Goal: Task Accomplishment & Management: Manage account settings

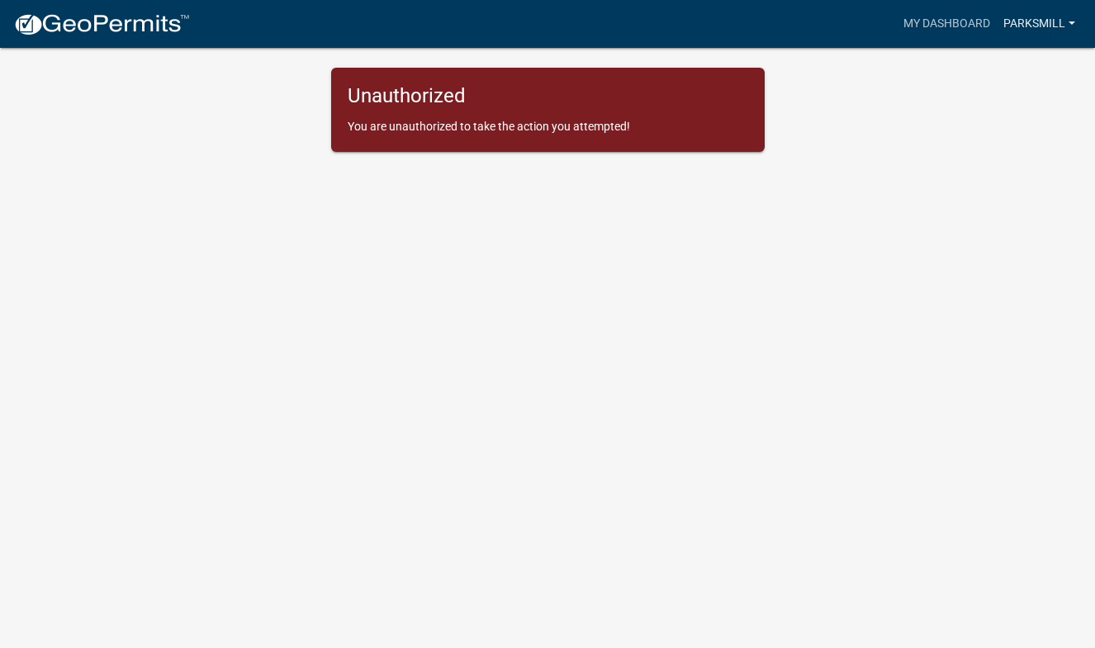
click at [1023, 25] on link "Parksmill" at bounding box center [1038, 23] width 85 height 31
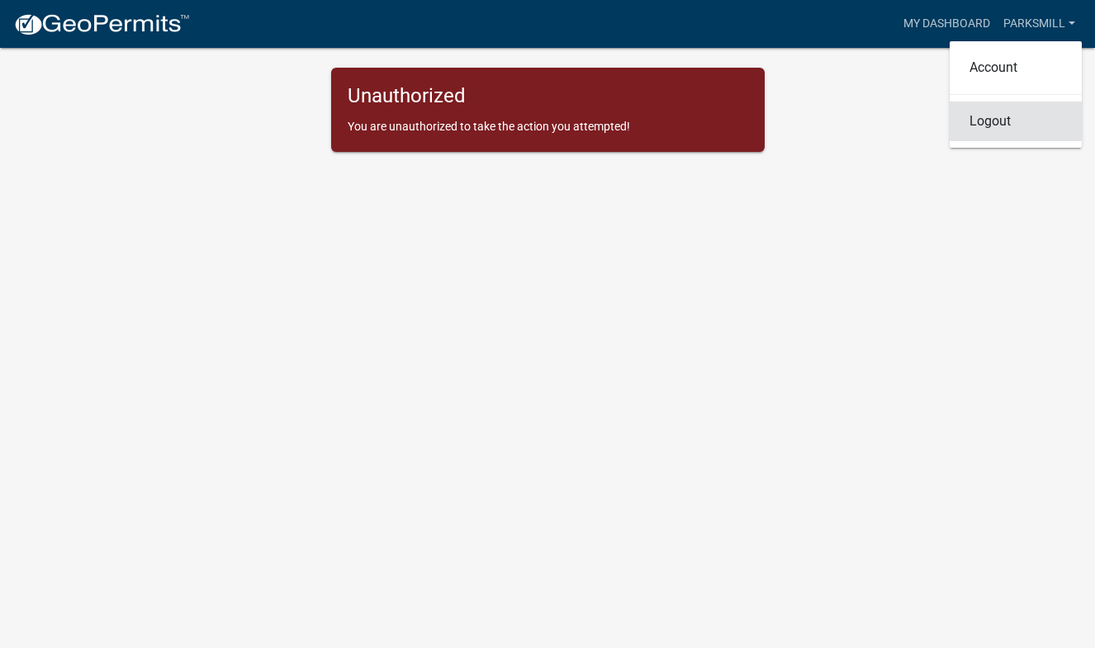
click at [989, 122] on link "Logout" at bounding box center [1015, 122] width 132 height 40
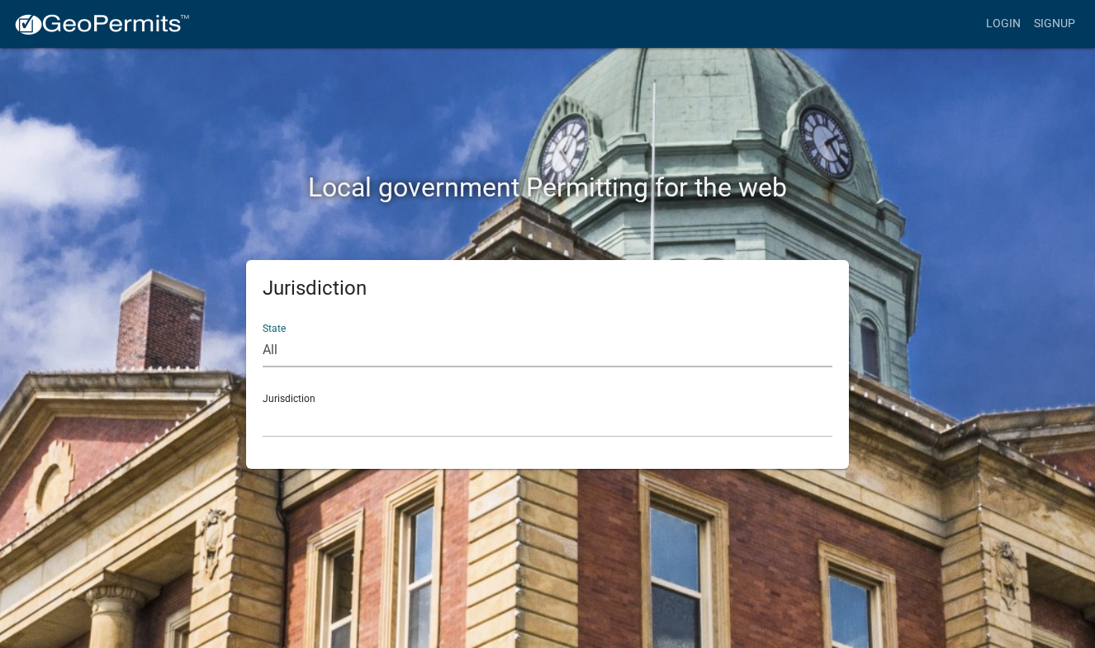
select select "[US_STATE]"
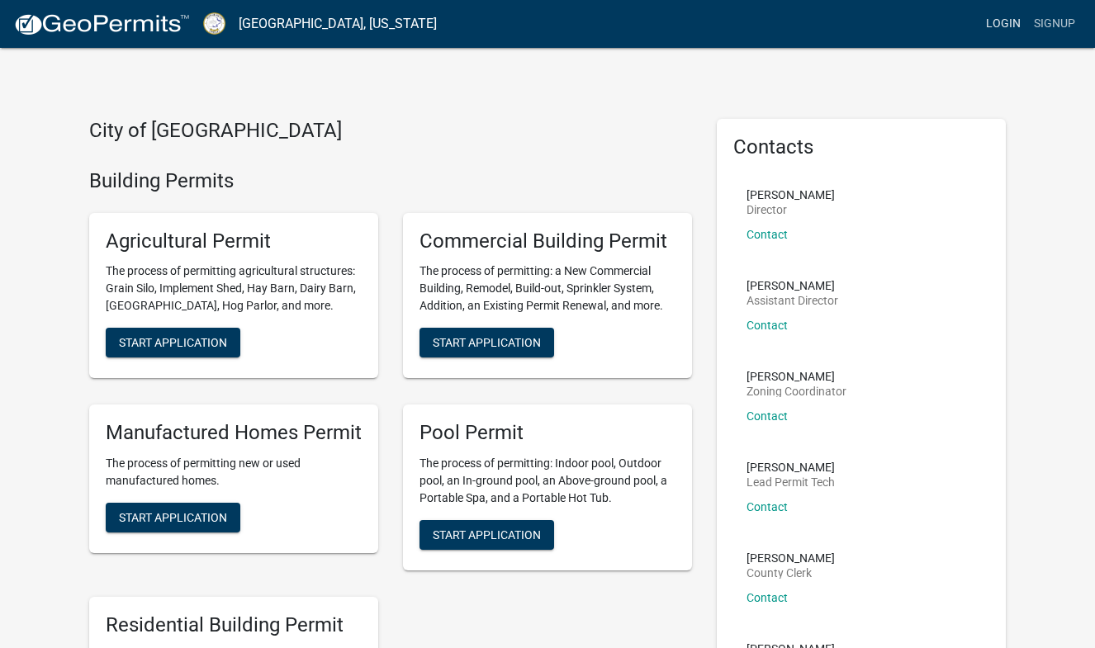
click at [1011, 27] on link "Login" at bounding box center [1003, 23] width 48 height 31
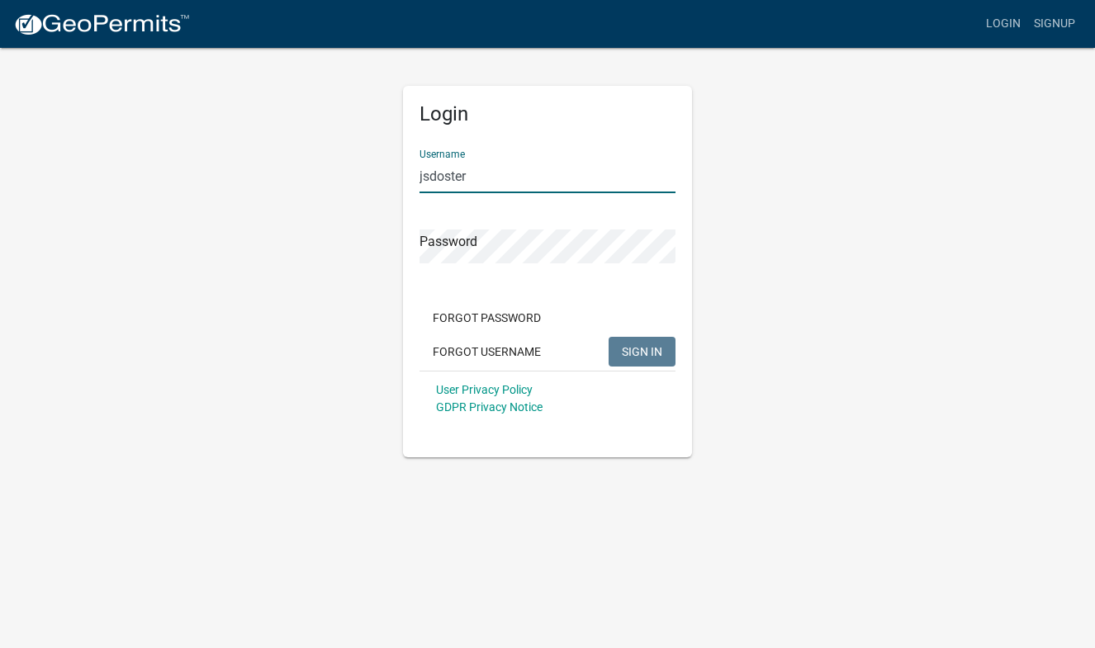
type input "jsdoster"
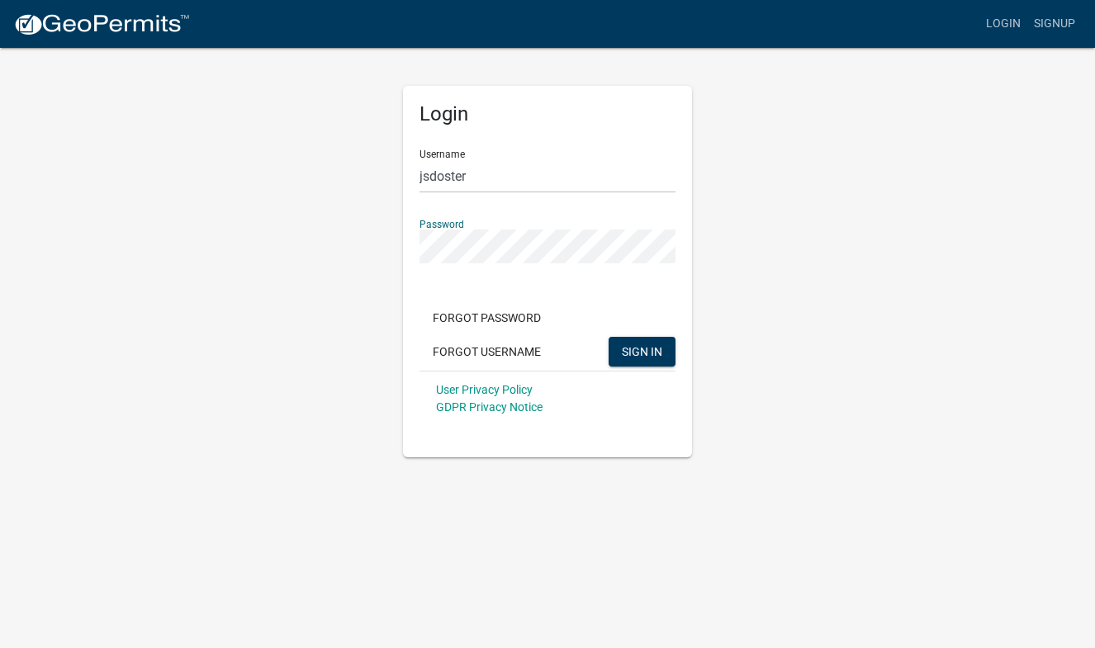
click at [641, 351] on button "SIGN IN" at bounding box center [641, 352] width 67 height 30
